Goal: Information Seeking & Learning: Learn about a topic

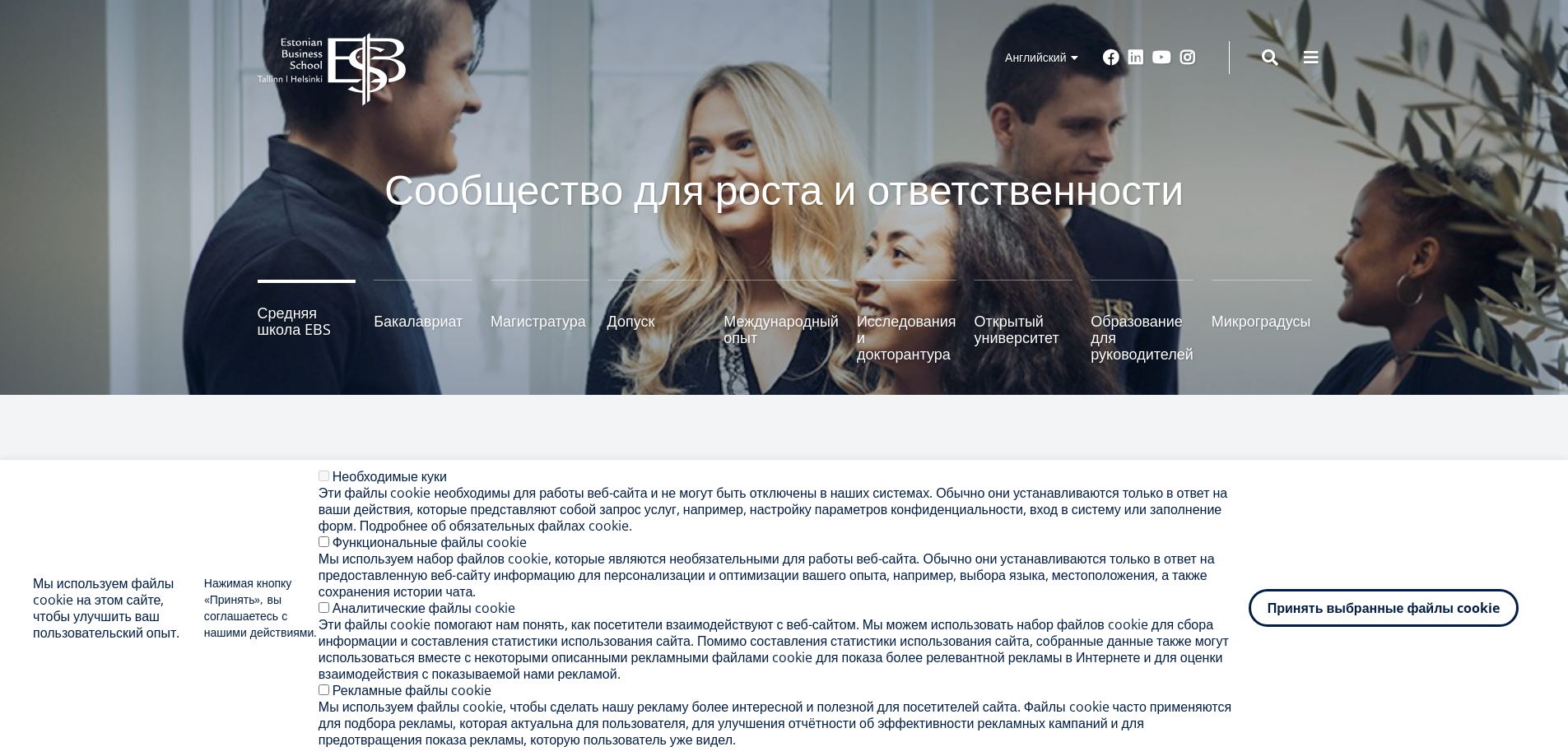
click at [288, 317] on font "Средняя школа EBS" at bounding box center [295, 320] width 74 height 36
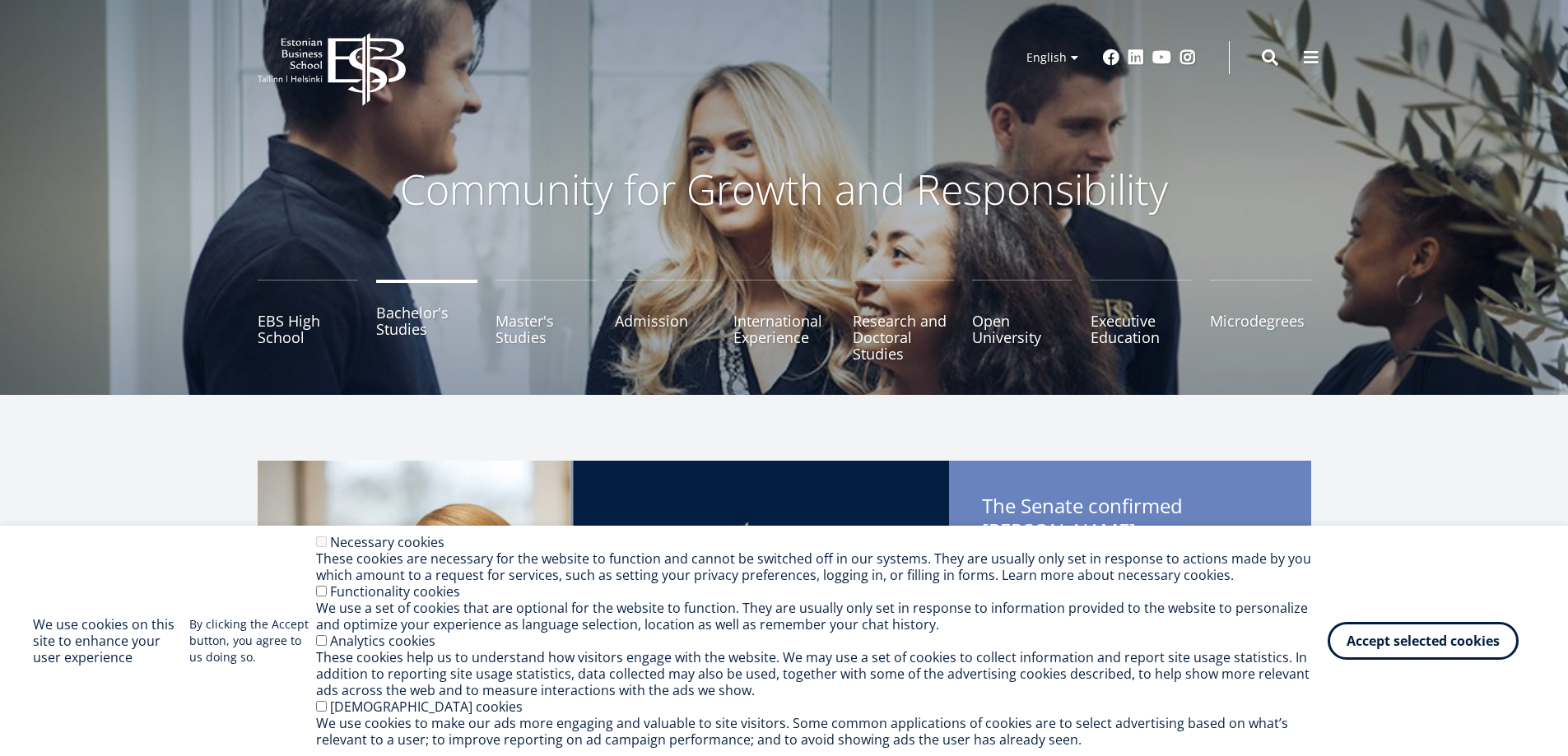
click at [408, 317] on link "Bachelor's Studies" at bounding box center [427, 321] width 101 height 83
click at [531, 315] on link "Master's Studies" at bounding box center [546, 321] width 101 height 83
click at [1016, 325] on link "Open University" at bounding box center [1022, 321] width 101 height 83
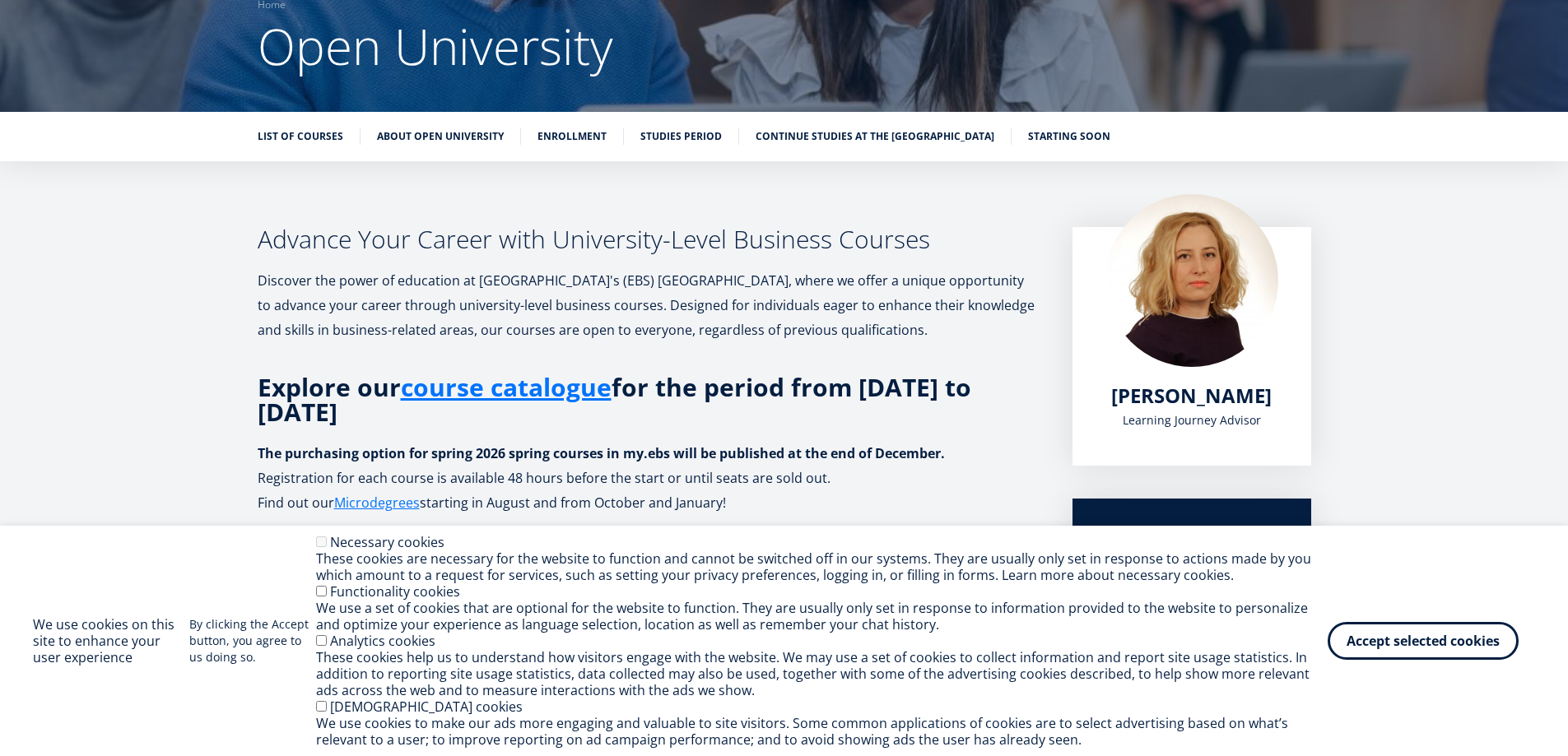
scroll to position [148, 0]
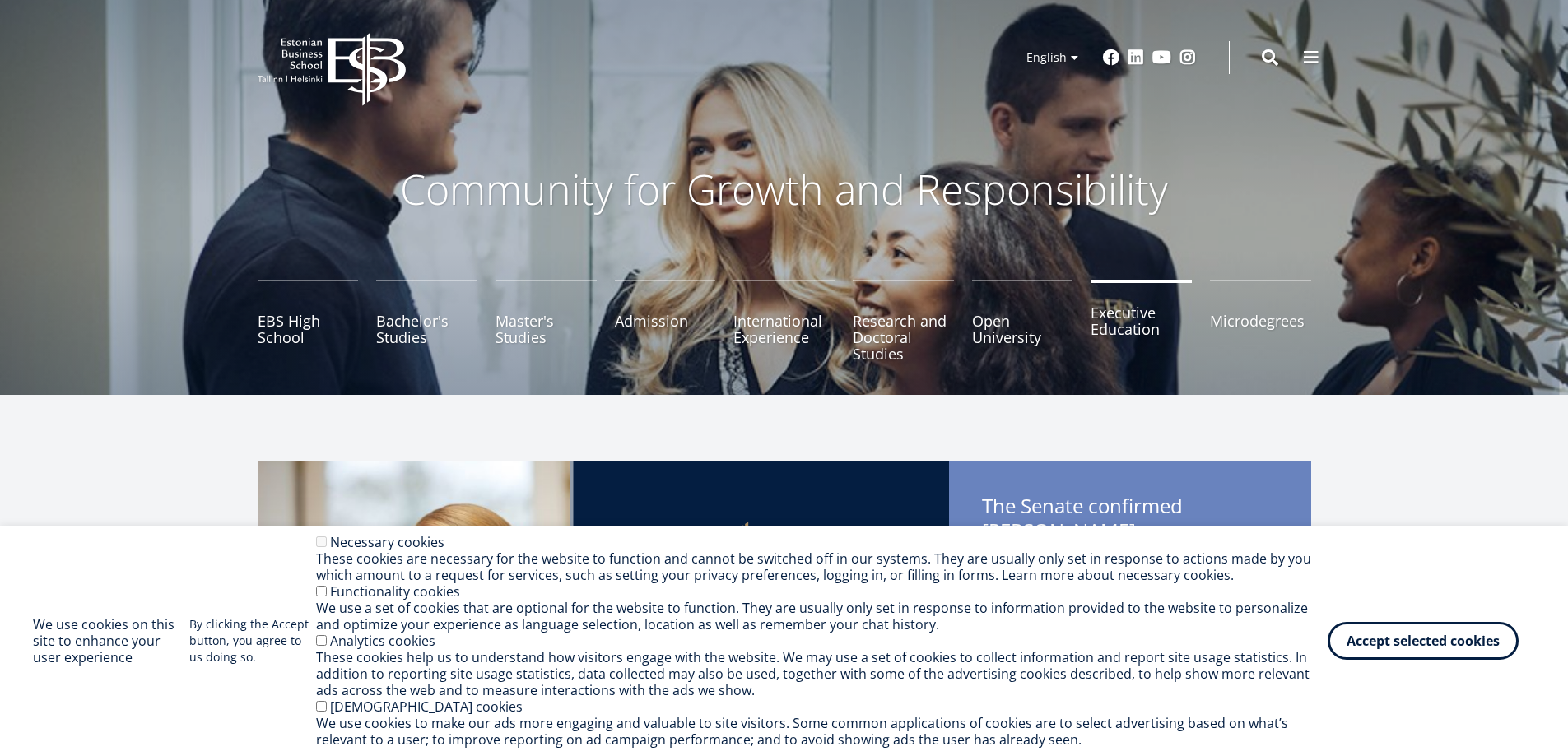
click at [1127, 331] on link "Executive Education" at bounding box center [1141, 321] width 101 height 83
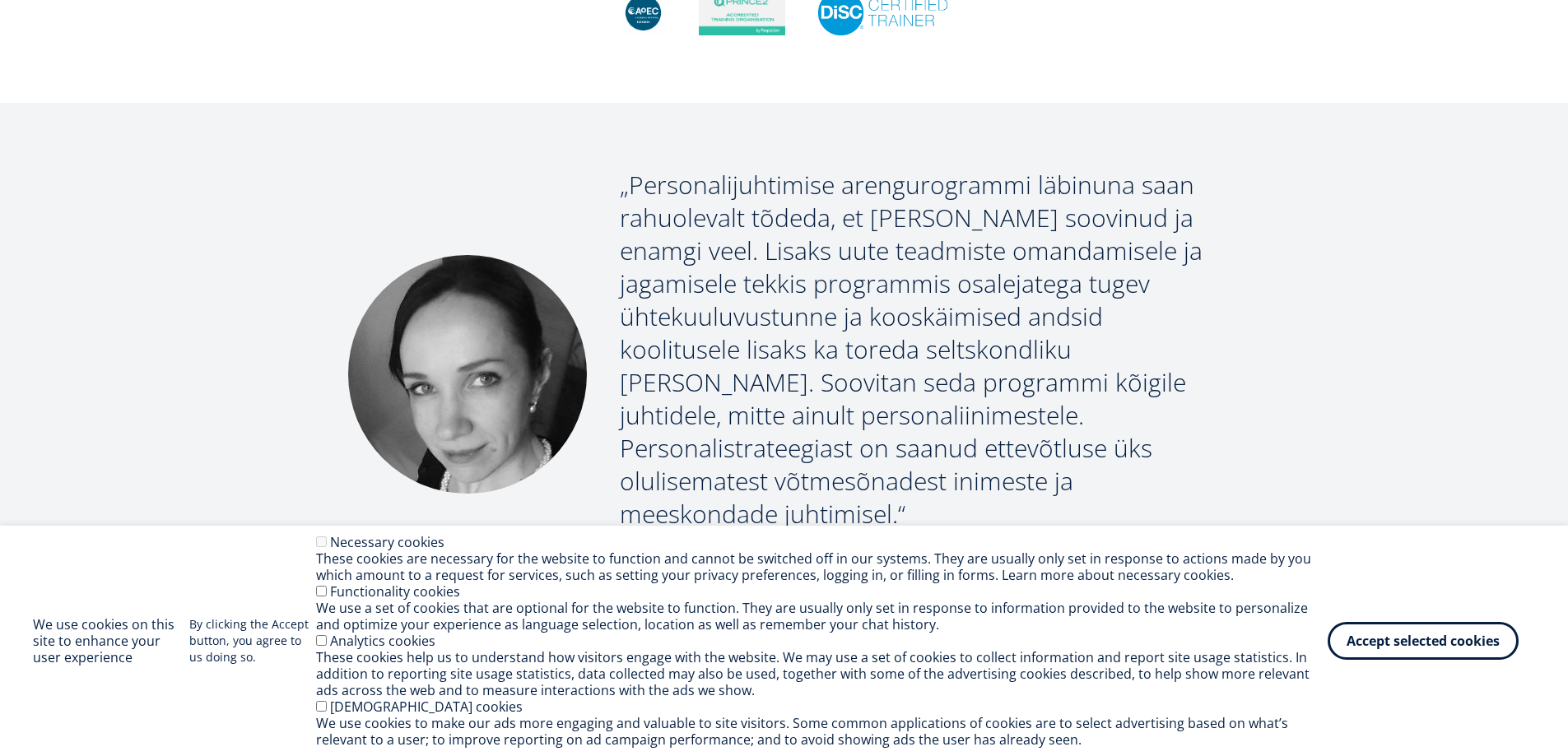
scroll to position [1893, 0]
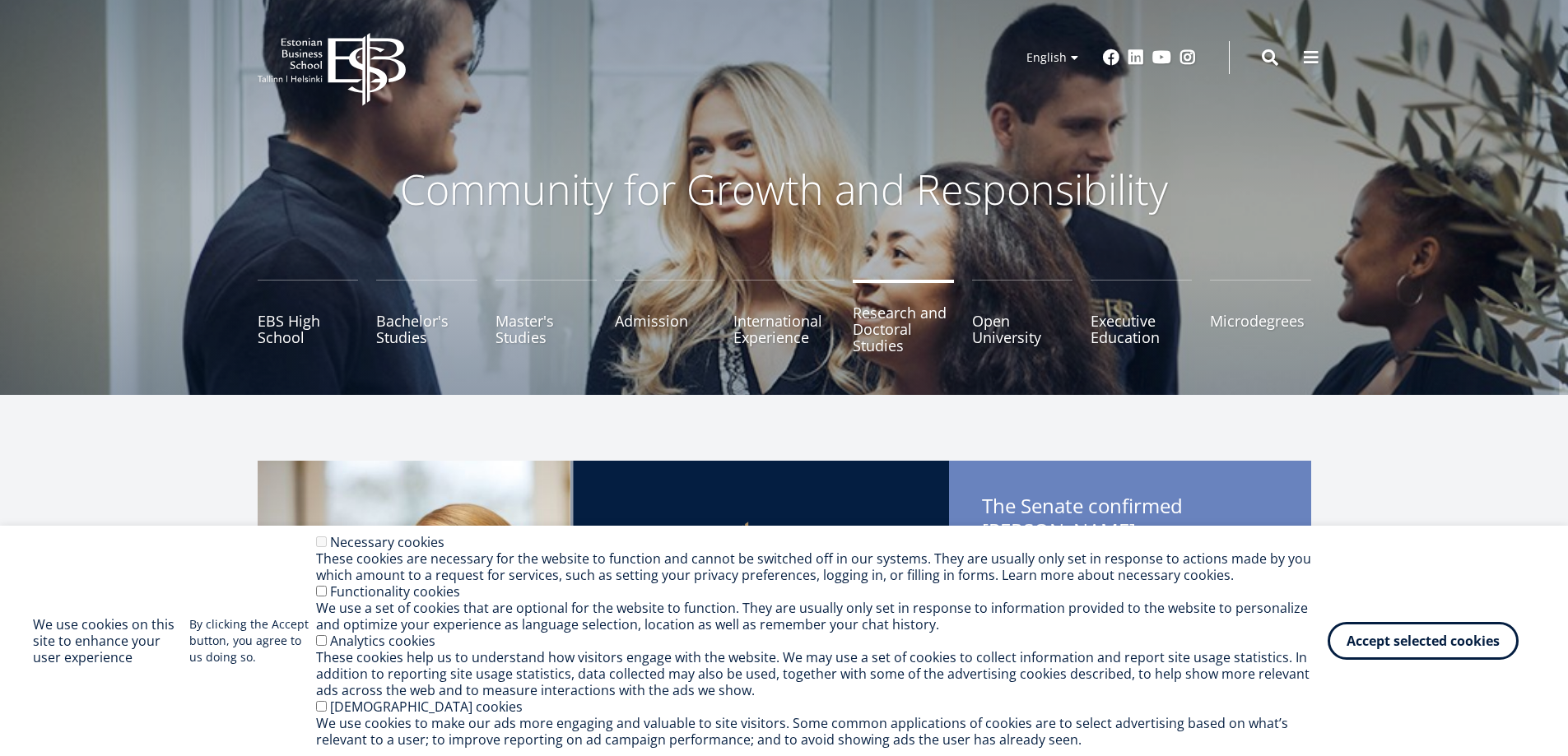
click at [886, 331] on link "Research and Doctoral Studies" at bounding box center [903, 321] width 101 height 83
